Goal: Task Accomplishment & Management: Manage account settings

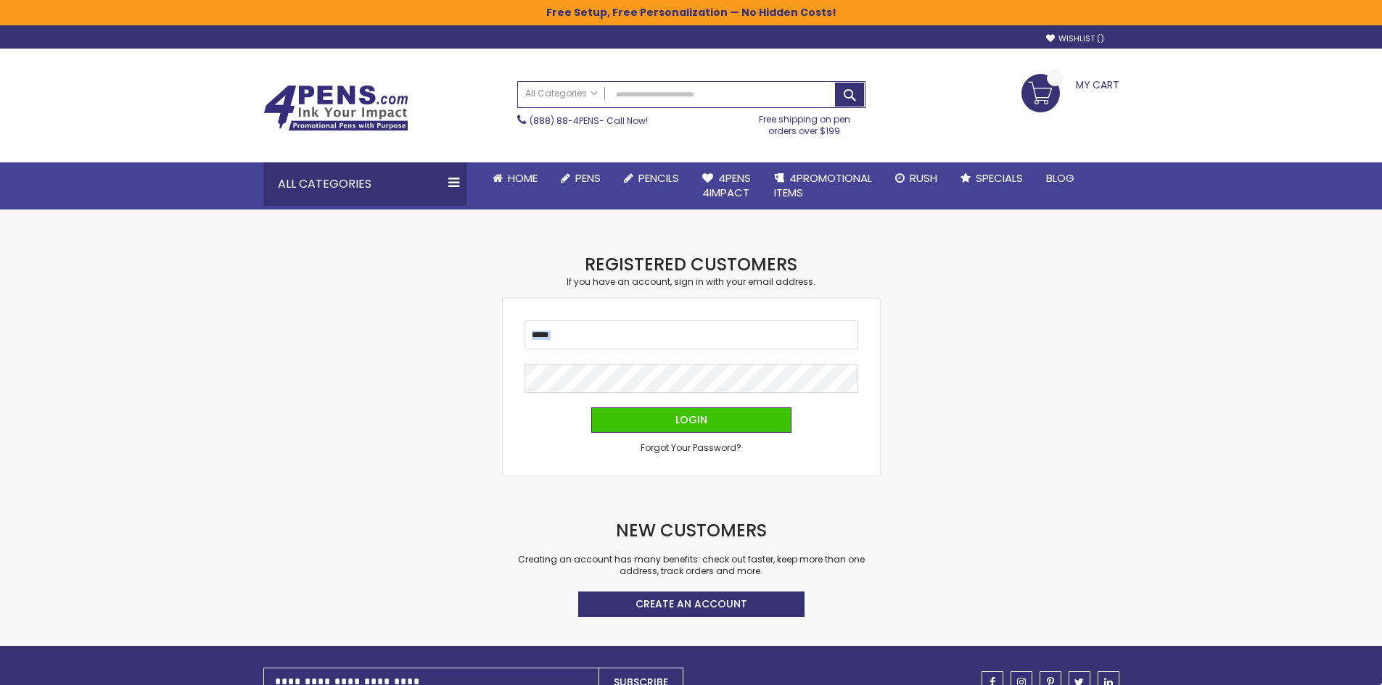
click at [726, 329] on fieldset "Email Password Login Forgot Your Password?" at bounding box center [691, 387] width 334 height 133
click at [726, 329] on input "Email" at bounding box center [691, 335] width 334 height 29
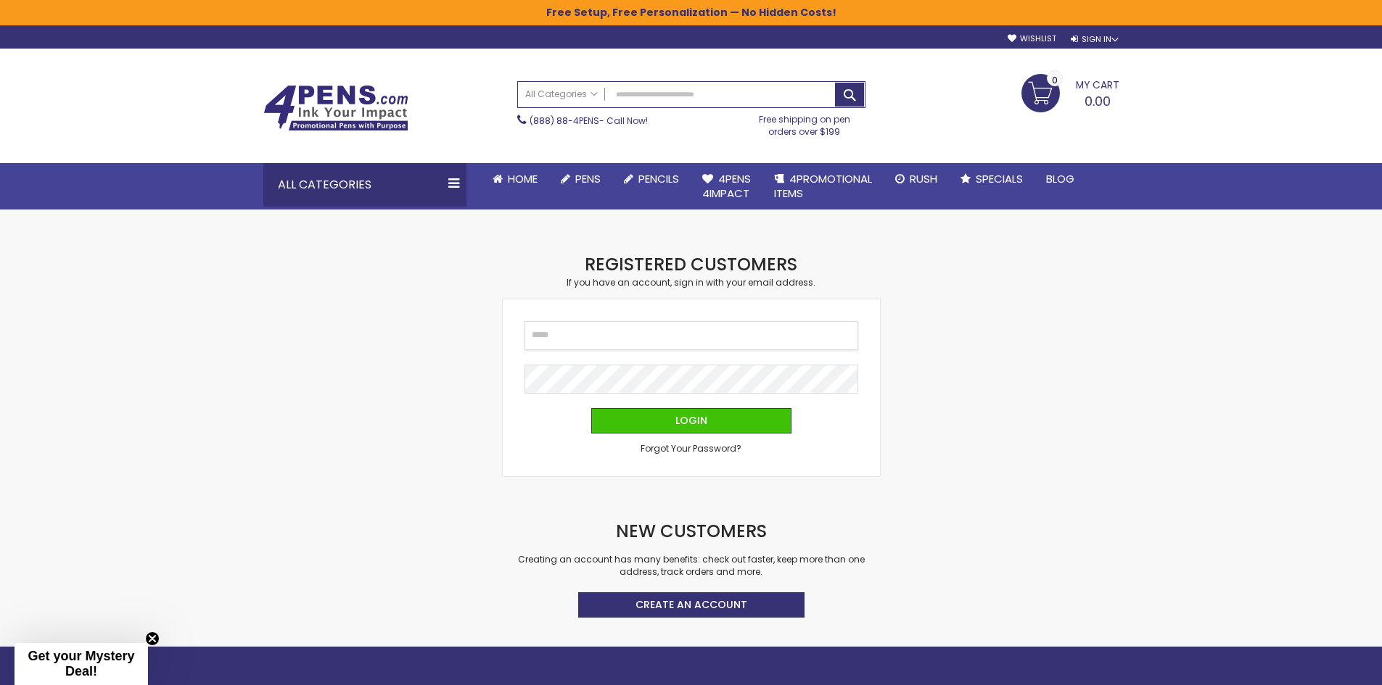
click at [724, 332] on input "Email" at bounding box center [691, 335] width 334 height 29
click at [724, 334] on input "Email" at bounding box center [691, 335] width 334 height 29
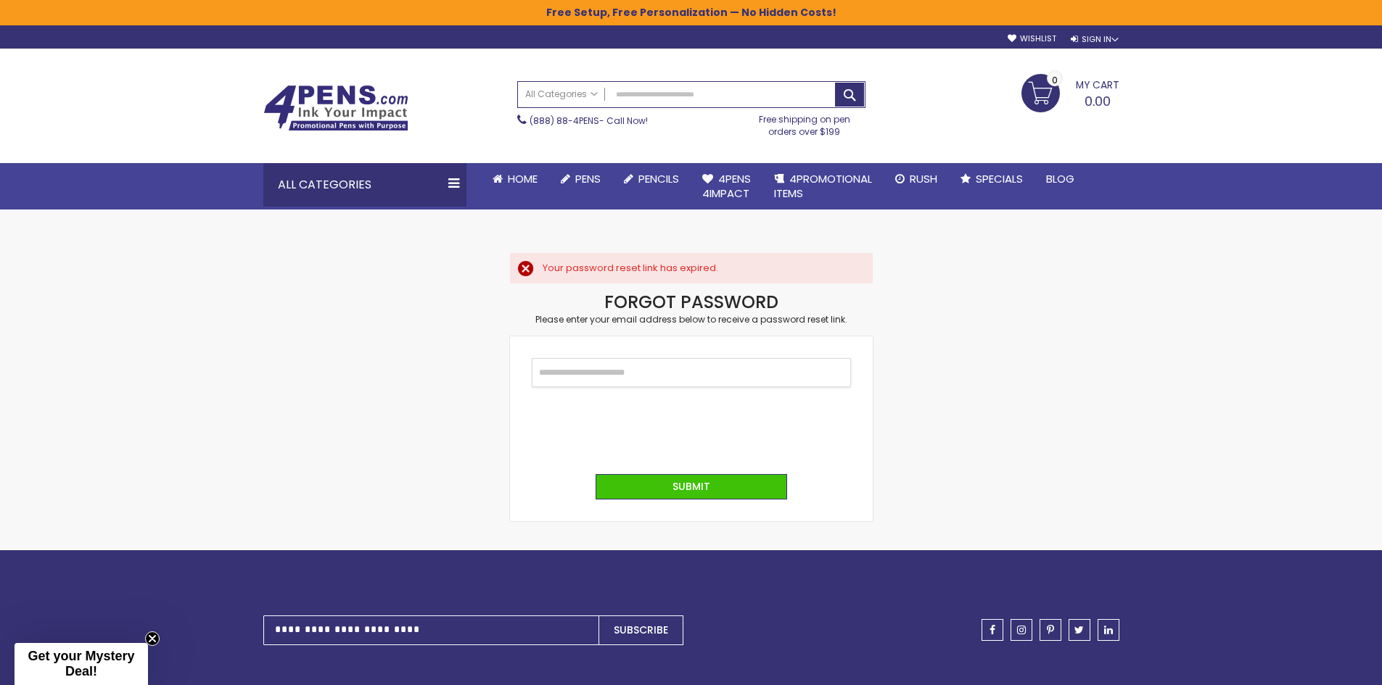
click at [723, 368] on input "Email" at bounding box center [691, 372] width 319 height 29
type input "**********"
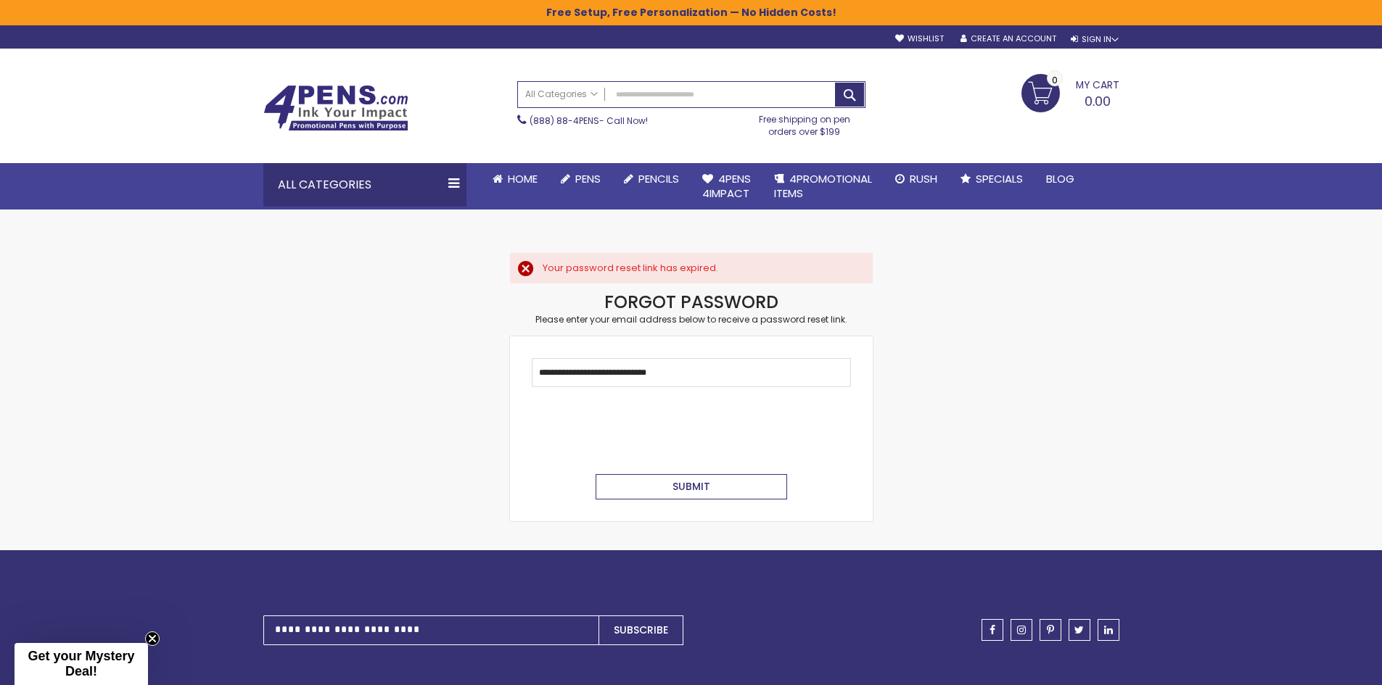
click at [693, 488] on span "Submit" at bounding box center [691, 486] width 38 height 15
drag, startPoint x: 734, startPoint y: 372, endPoint x: 162, endPoint y: 391, distance: 572.5
click at [149, 393] on div "Skip to Content sample Wishlist Sign Out Sign In Sign In Login Forgot Your Pass…" at bounding box center [691, 485] width 1382 height 970
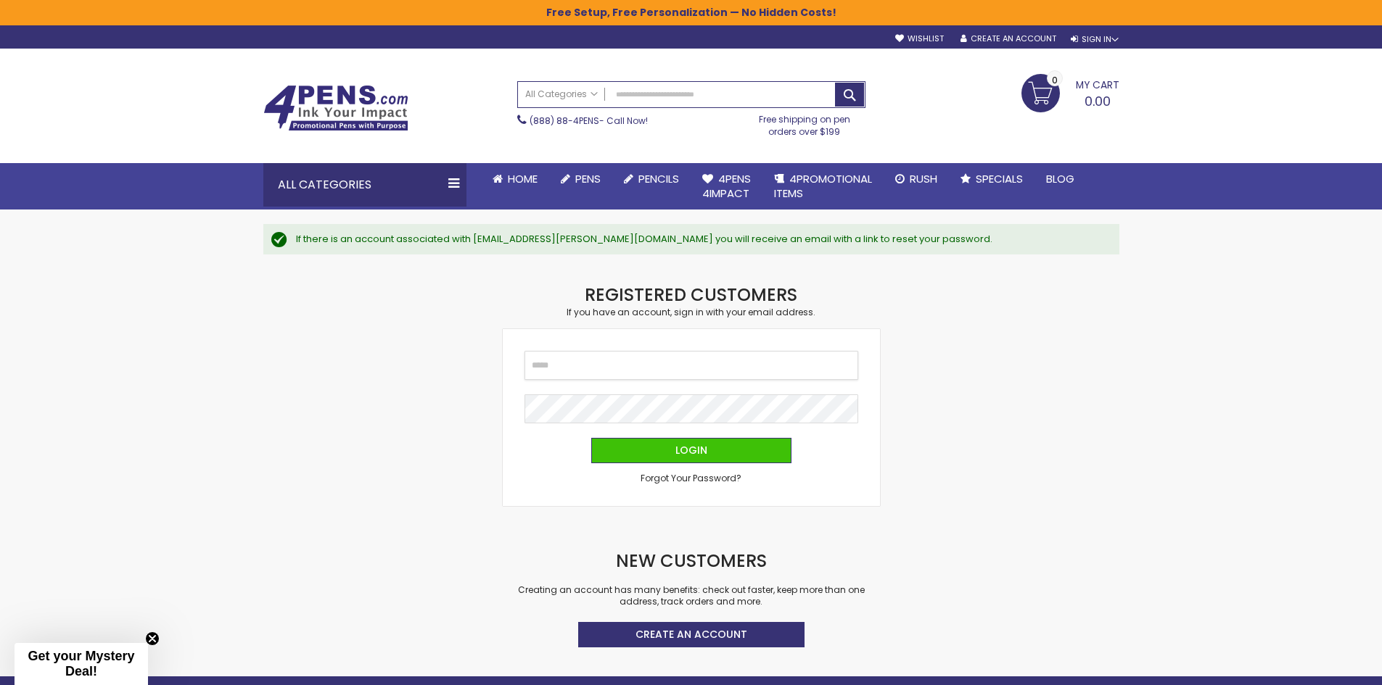
click at [557, 357] on input "Email" at bounding box center [691, 365] width 334 height 29
click at [587, 371] on input "Email" at bounding box center [691, 365] width 334 height 29
type input "**********"
click at [591, 438] on button "Login" at bounding box center [691, 450] width 200 height 25
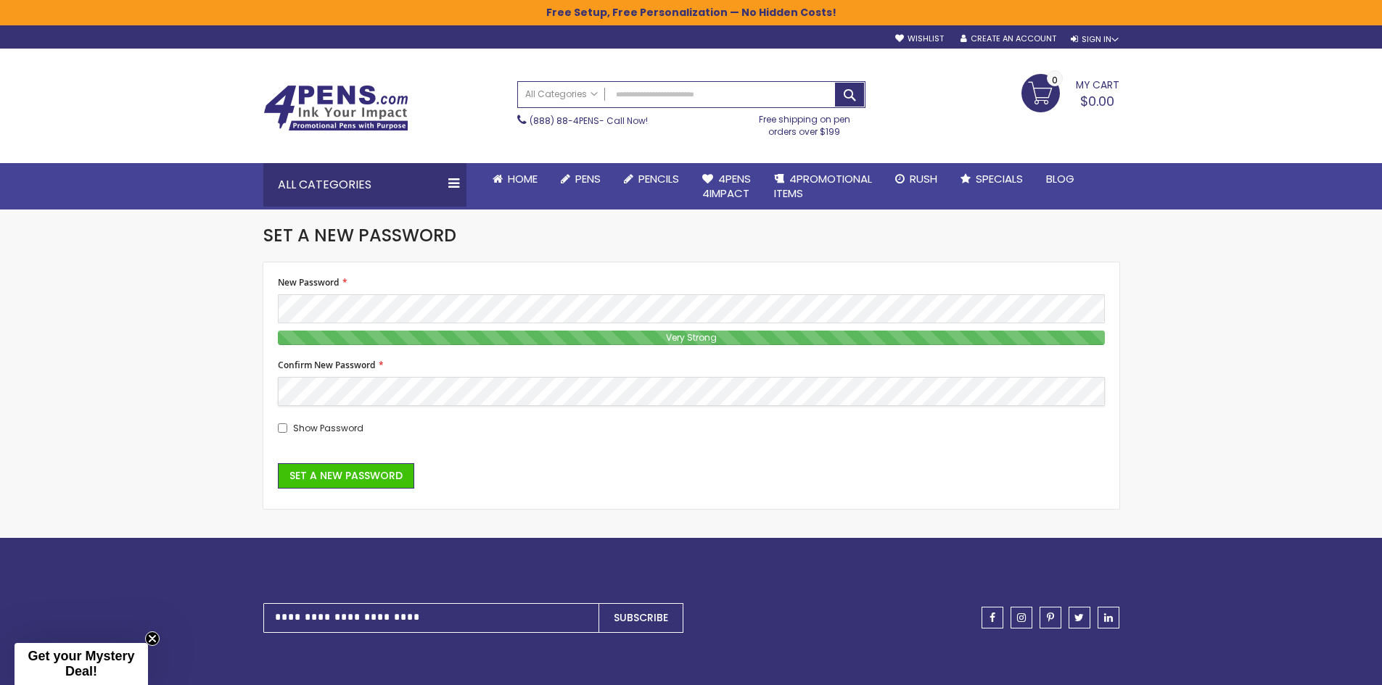
click at [278, 463] on button "Set a New Password" at bounding box center [346, 475] width 136 height 25
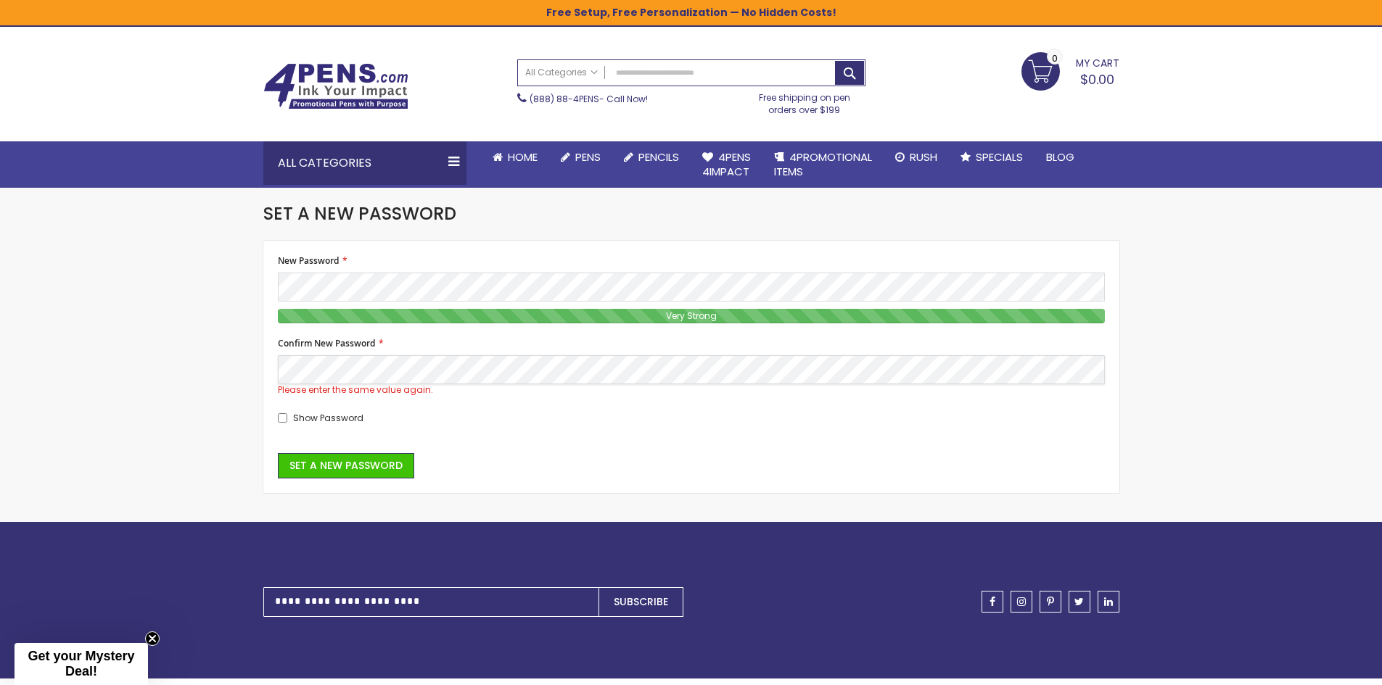
scroll to position [35, 0]
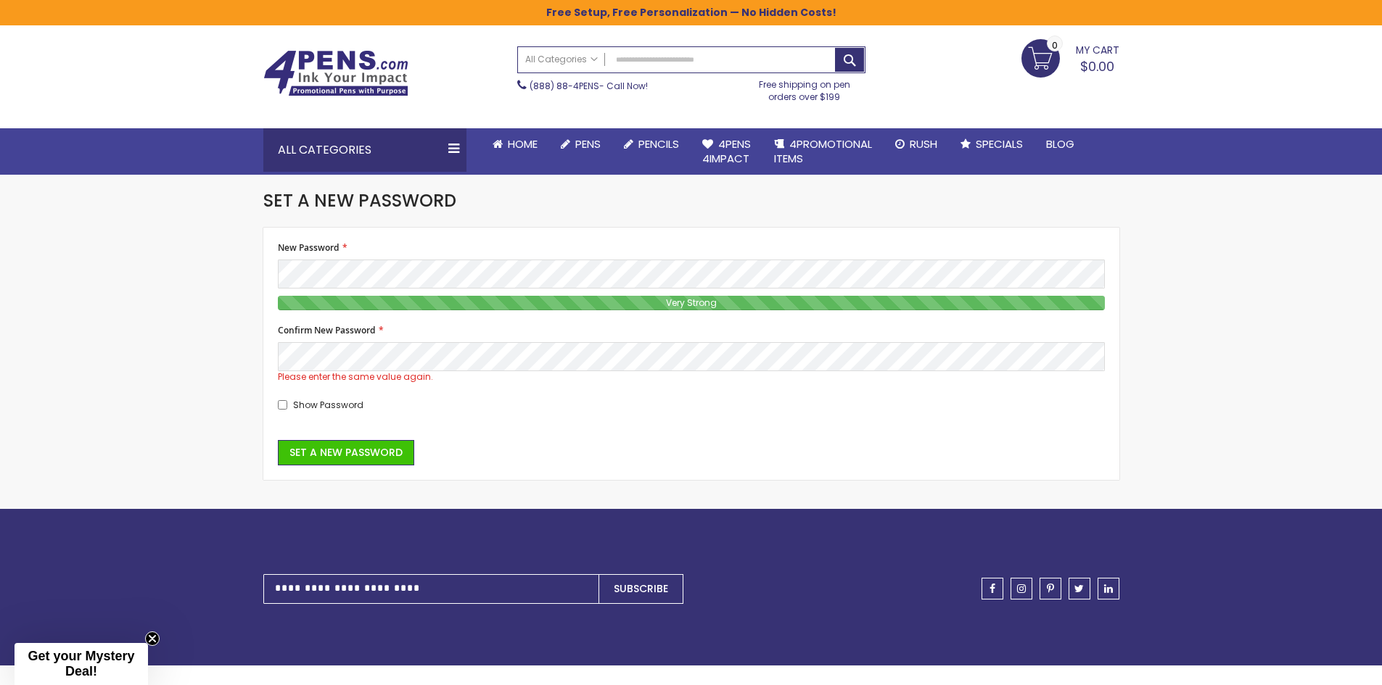
click at [308, 408] on span "Show Password" at bounding box center [328, 405] width 70 height 12
click at [75, 316] on div "Skip to Content sample Wishlist Sign Out Sign In Sign In Login Forgot Your Pass…" at bounding box center [691, 446] width 1382 height 963
click at [347, 455] on span "Set a New Password" at bounding box center [345, 452] width 113 height 15
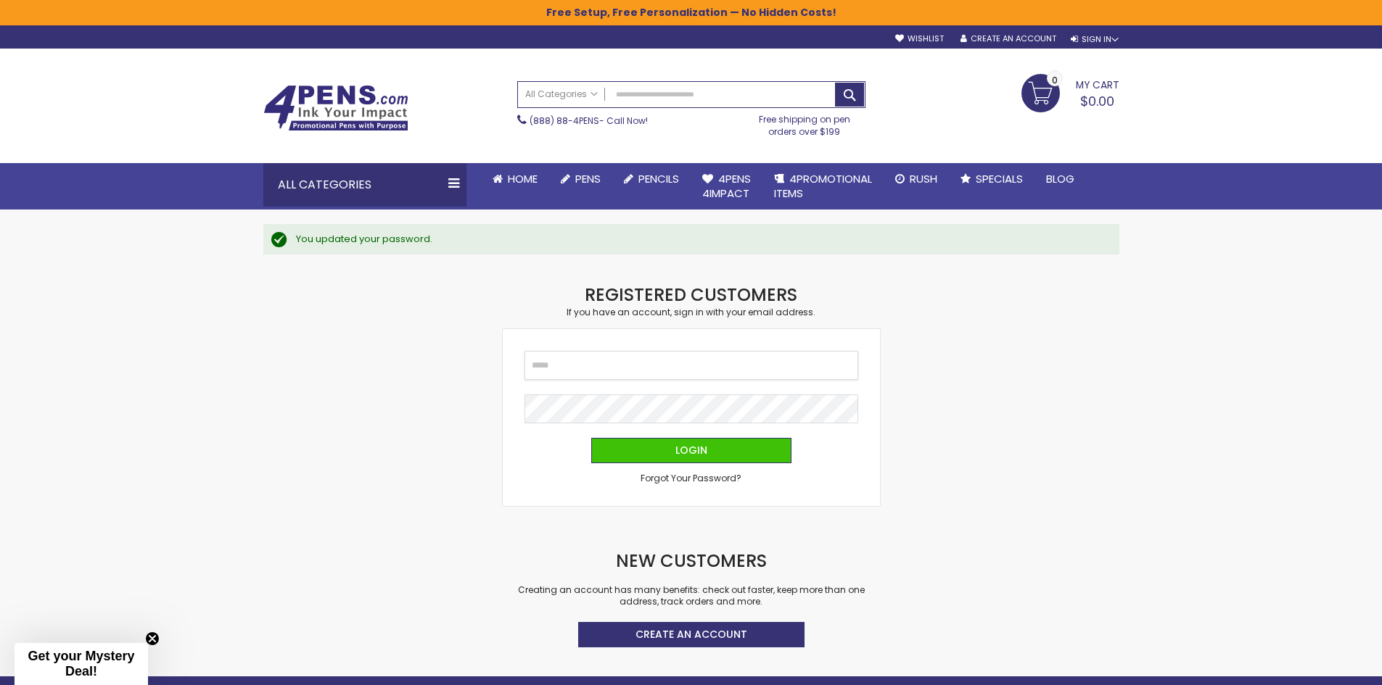
click at [570, 367] on input "Email" at bounding box center [691, 365] width 334 height 29
type input "*"
type input "**********"
click at [591, 438] on button "Login" at bounding box center [691, 450] width 200 height 25
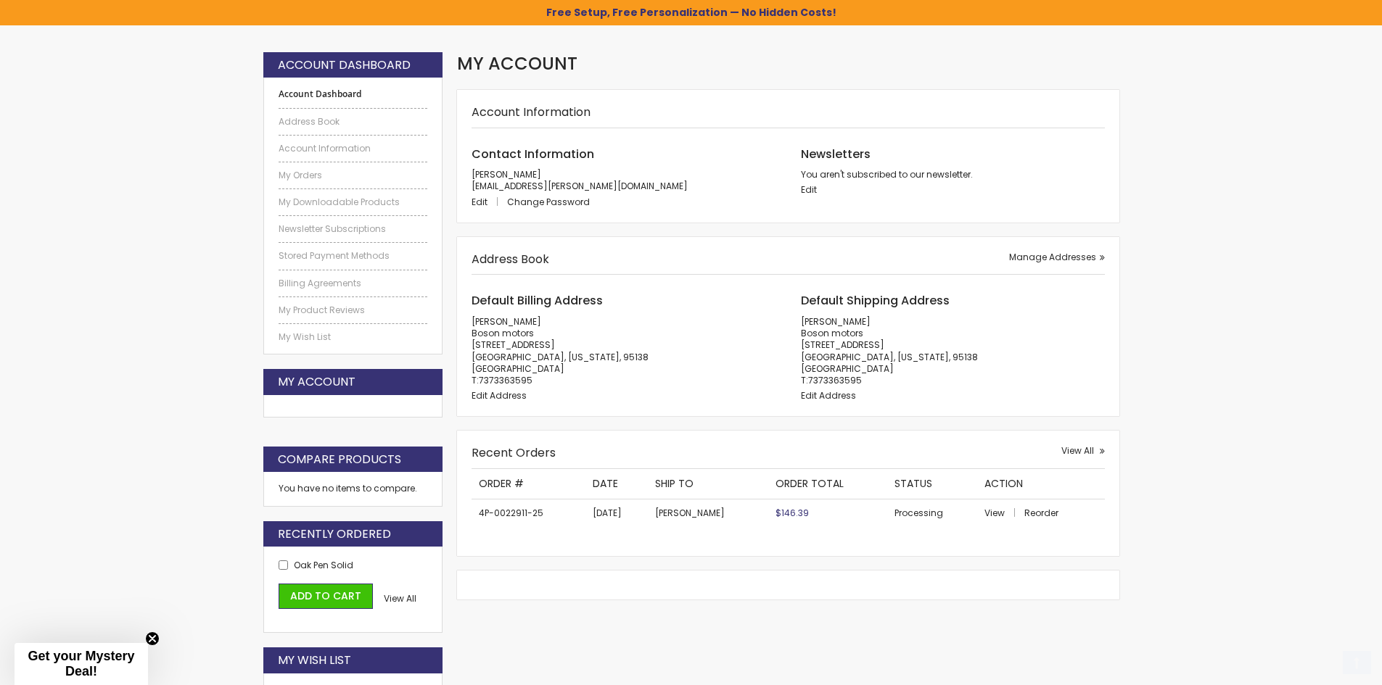
scroll to position [218, 0]
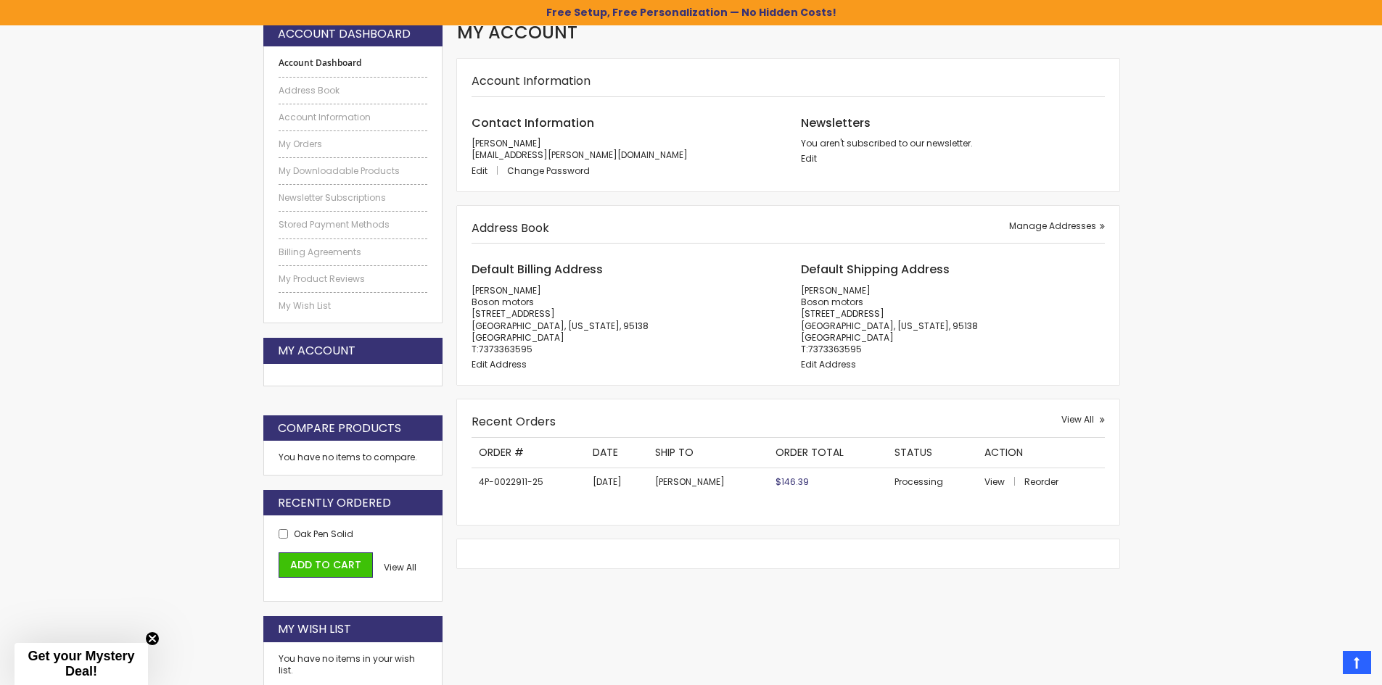
click at [913, 484] on td "Processing" at bounding box center [932, 482] width 91 height 28
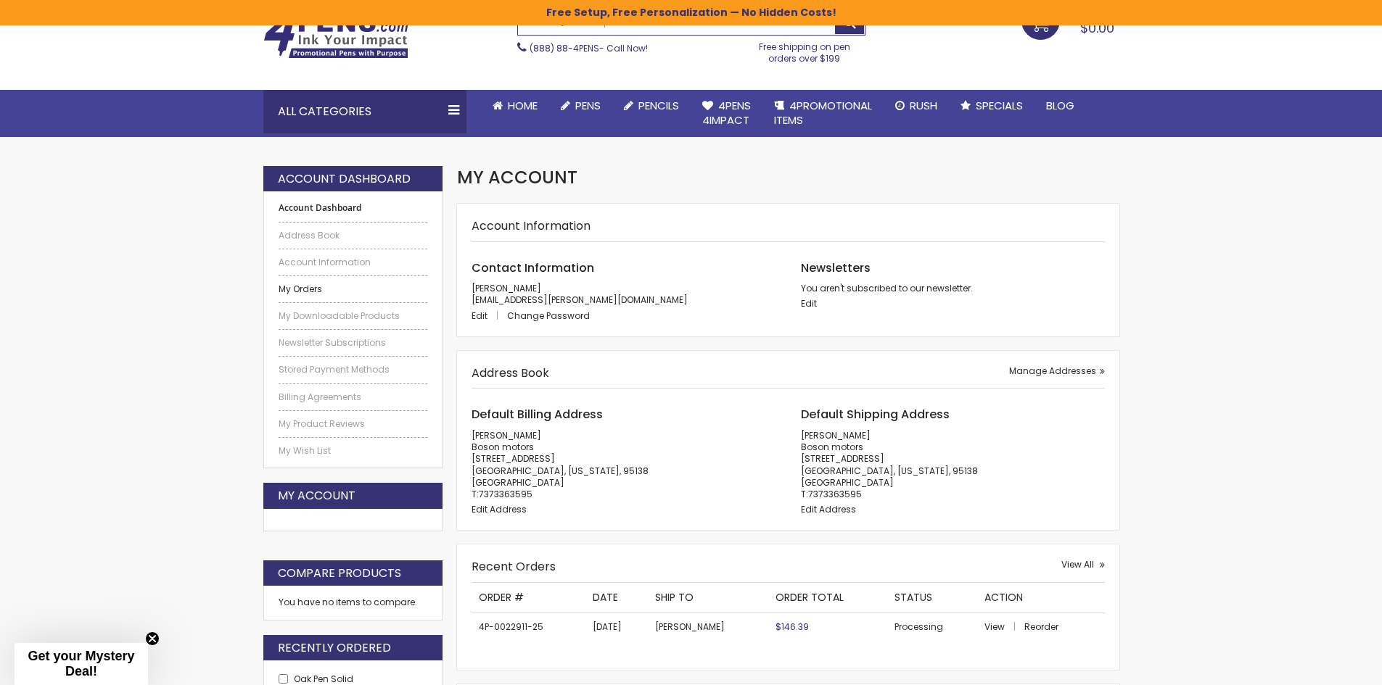
click at [297, 293] on link "My Orders" at bounding box center [352, 290] width 149 height 12
